Goal: Task Accomplishment & Management: Manage account settings

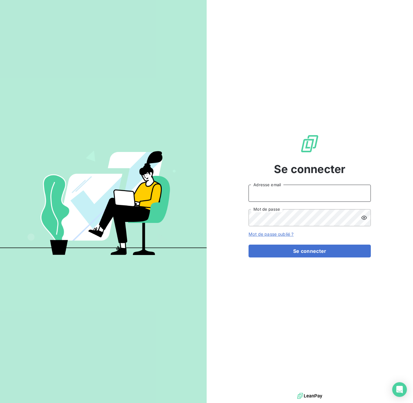
click at [261, 195] on input "Adresse email" at bounding box center [309, 193] width 122 height 17
type input "[PERSON_NAME][EMAIL_ADDRESS][DOMAIN_NAME]"
click at [248, 244] on button "Se connecter" at bounding box center [309, 250] width 122 height 13
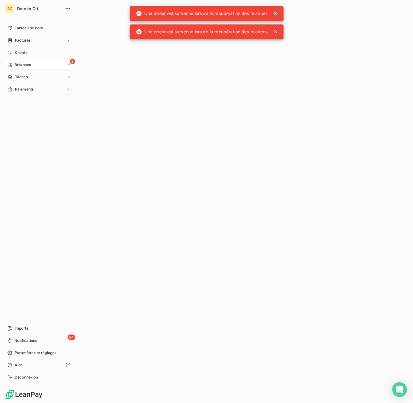
click at [10, 63] on icon at bounding box center [9, 64] width 5 height 5
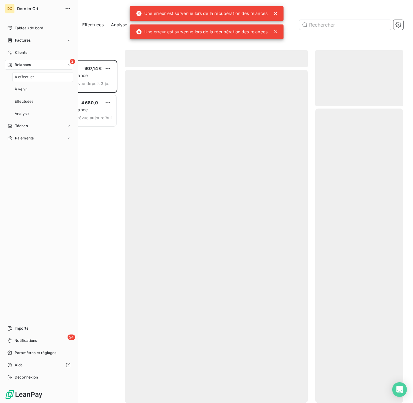
scroll to position [343, 88]
